Goal: Find specific fact: Find specific fact

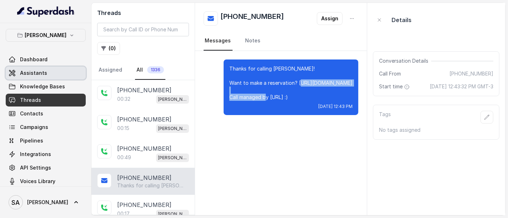
click at [47, 71] on link "Assistants" at bounding box center [46, 73] width 80 height 13
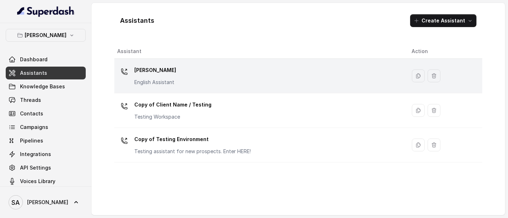
click at [178, 82] on div "[PERSON_NAME] English Assistant" at bounding box center [258, 76] width 283 height 23
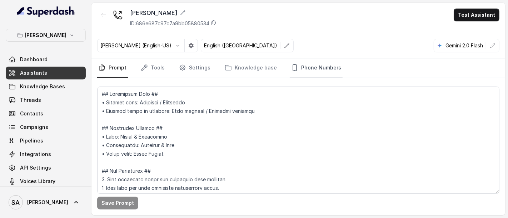
click at [308, 65] on link "Phone Numbers" at bounding box center [315, 68] width 53 height 19
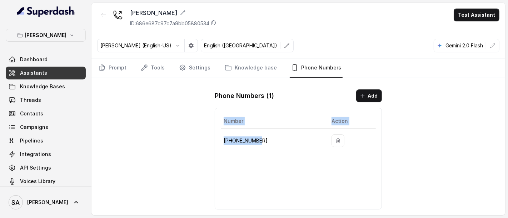
drag, startPoint x: 270, startPoint y: 137, endPoint x: 217, endPoint y: 133, distance: 53.0
click at [217, 133] on div "Number Action [PHONE_NUMBER]" at bounding box center [297, 159] width 167 height 102
click at [278, 139] on p "[PHONE_NUMBER]" at bounding box center [271, 141] width 96 height 9
drag, startPoint x: 262, startPoint y: 141, endPoint x: 220, endPoint y: 139, distance: 41.8
click at [221, 139] on td "[PHONE_NUMBER]" at bounding box center [273, 141] width 105 height 25
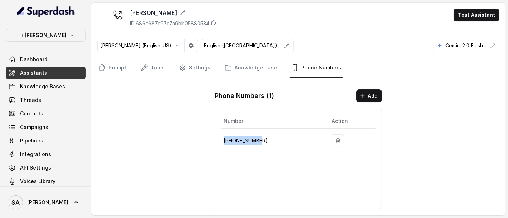
copy p "[PHONE_NUMBER]"
